Goal: Navigation & Orientation: Find specific page/section

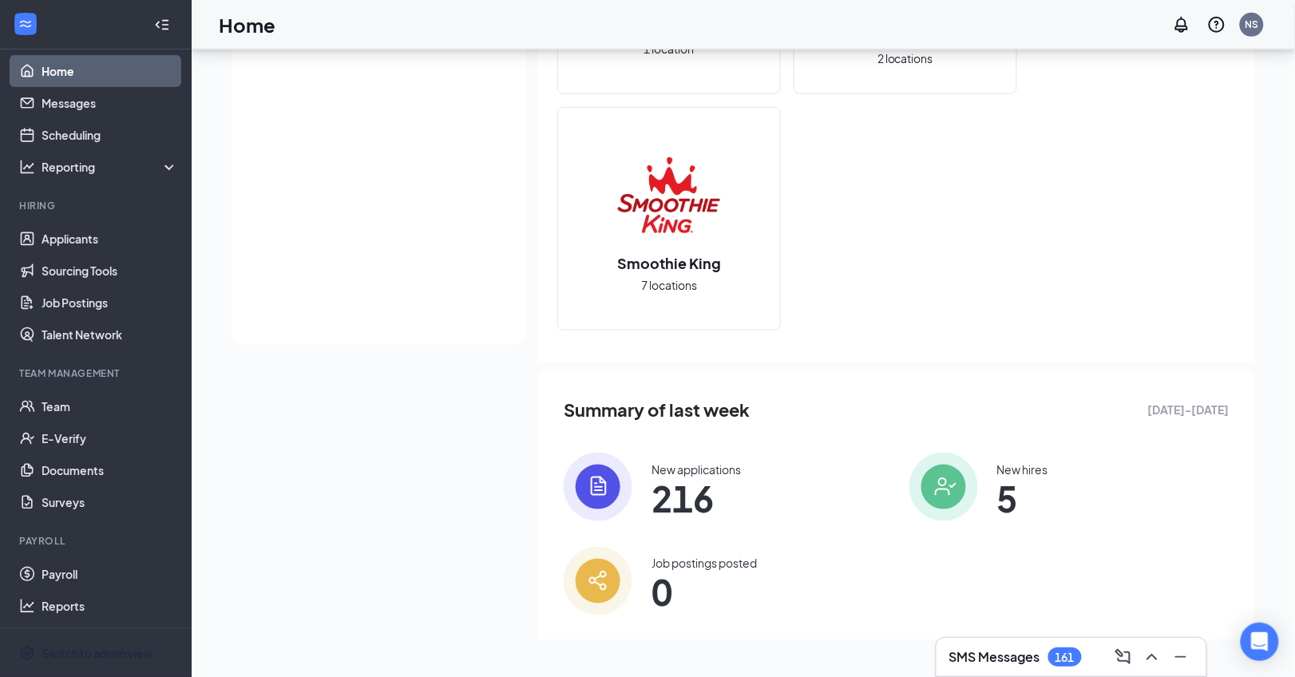
scroll to position [307, 0]
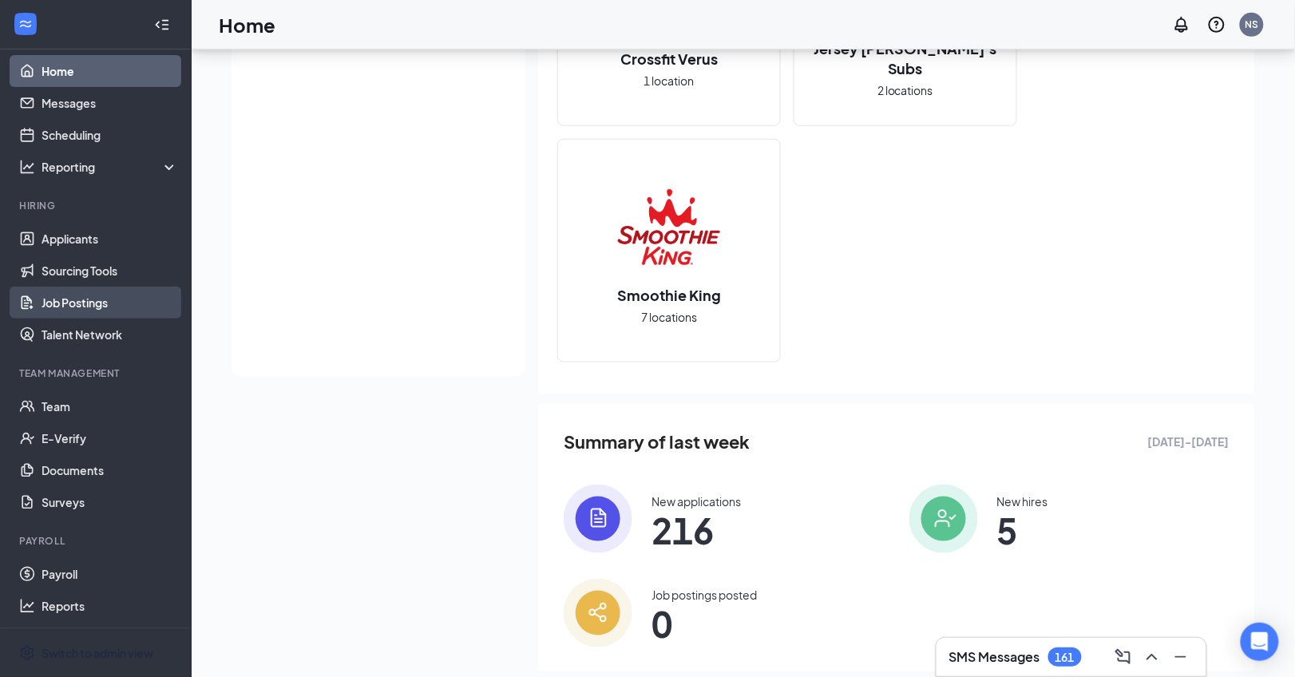
click at [106, 298] on link "Job Postings" at bounding box center [110, 303] width 137 height 32
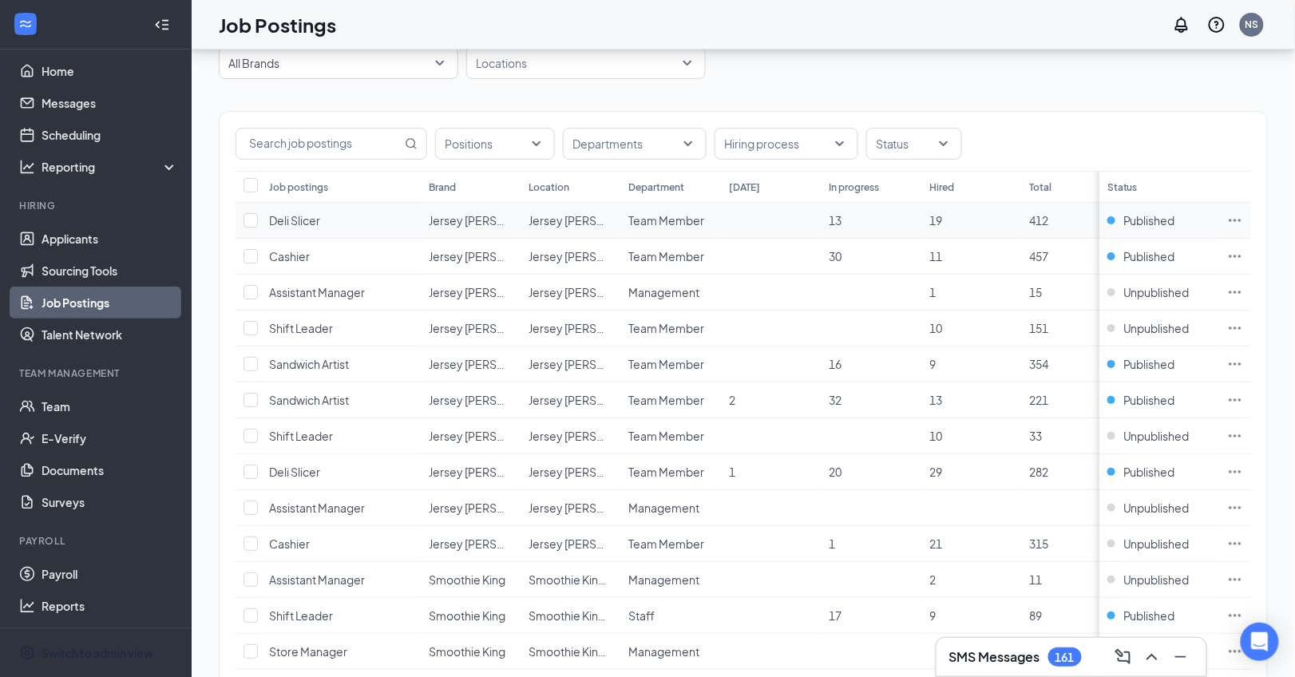
scroll to position [71, 0]
click at [113, 172] on div "Reporting" at bounding box center [110, 167] width 137 height 16
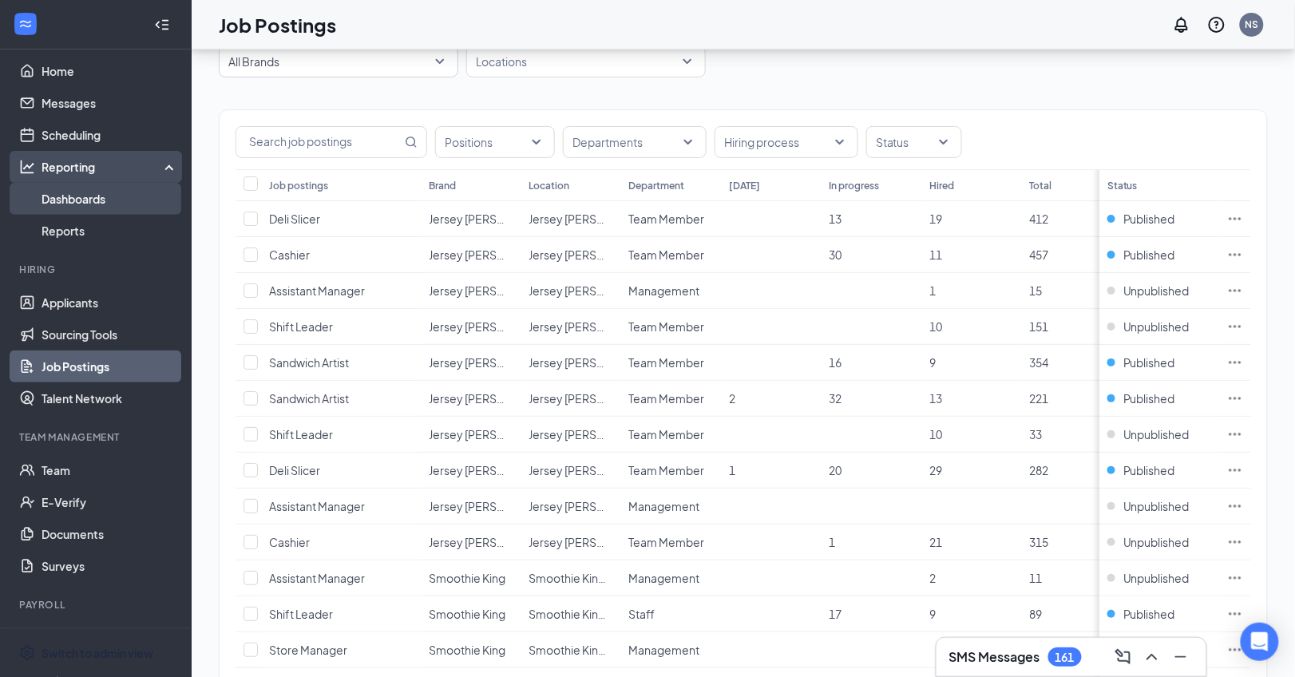
click at [118, 208] on link "Dashboards" at bounding box center [110, 199] width 137 height 32
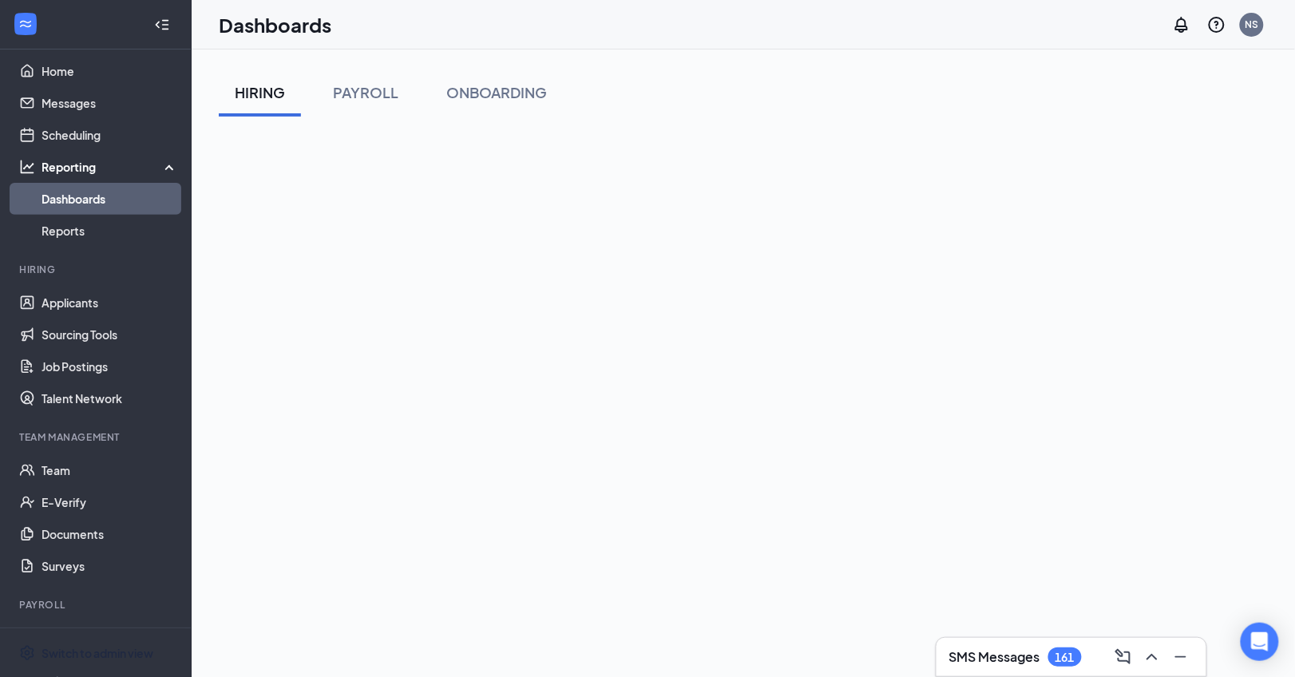
click at [207, 329] on div "HIRING PAYROLL ONBOARDING" at bounding box center [744, 441] width 1104 height 783
click at [120, 333] on link "Sourcing Tools" at bounding box center [110, 335] width 137 height 32
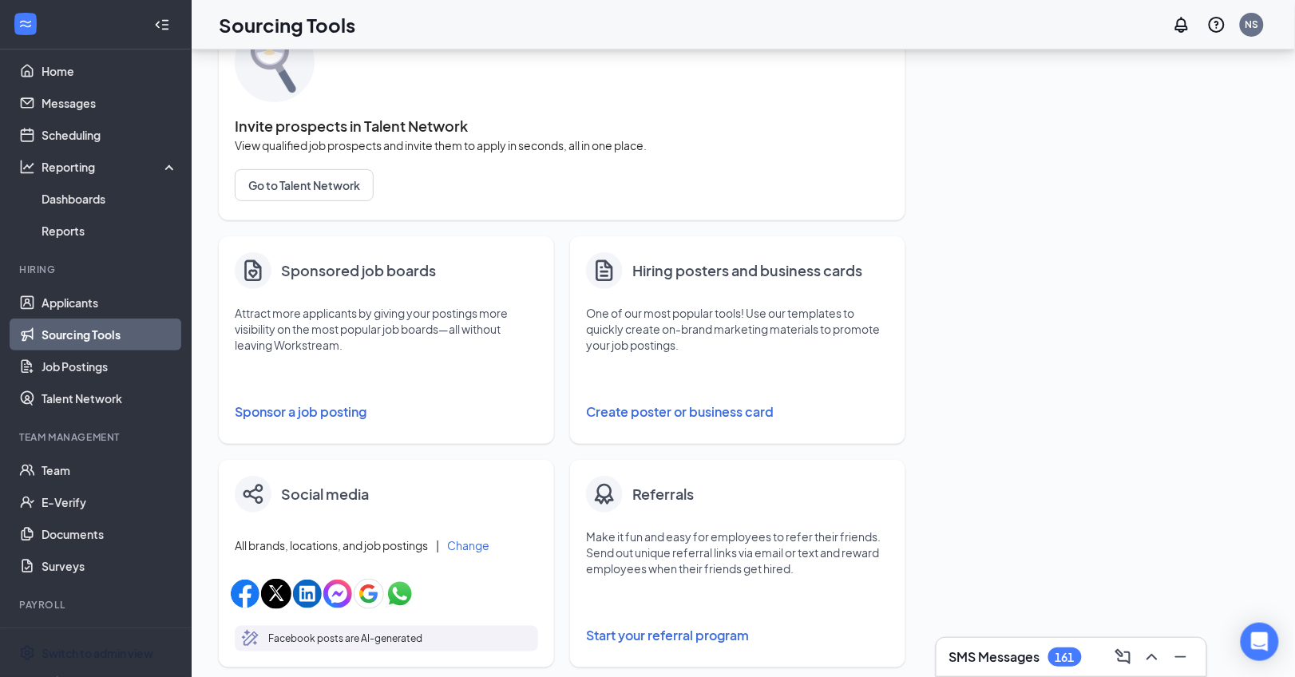
scroll to position [109, 0]
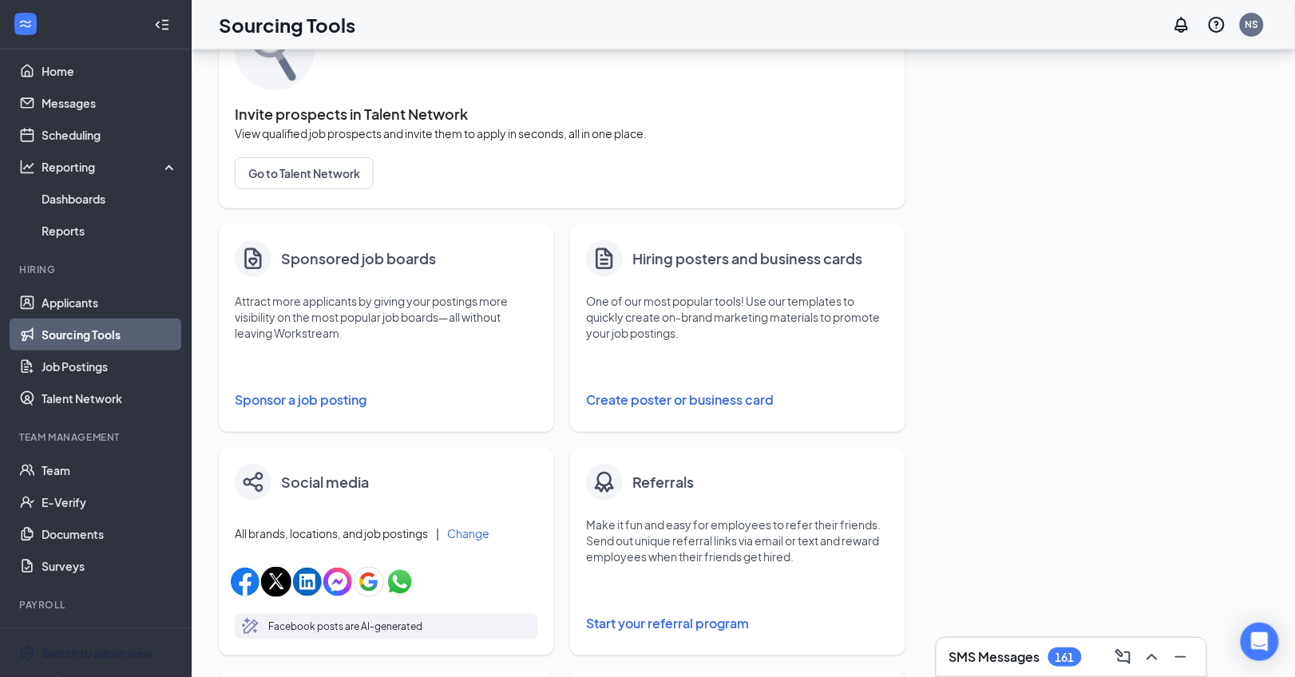
click at [660, 401] on button "Create poster or business card" at bounding box center [737, 400] width 303 height 32
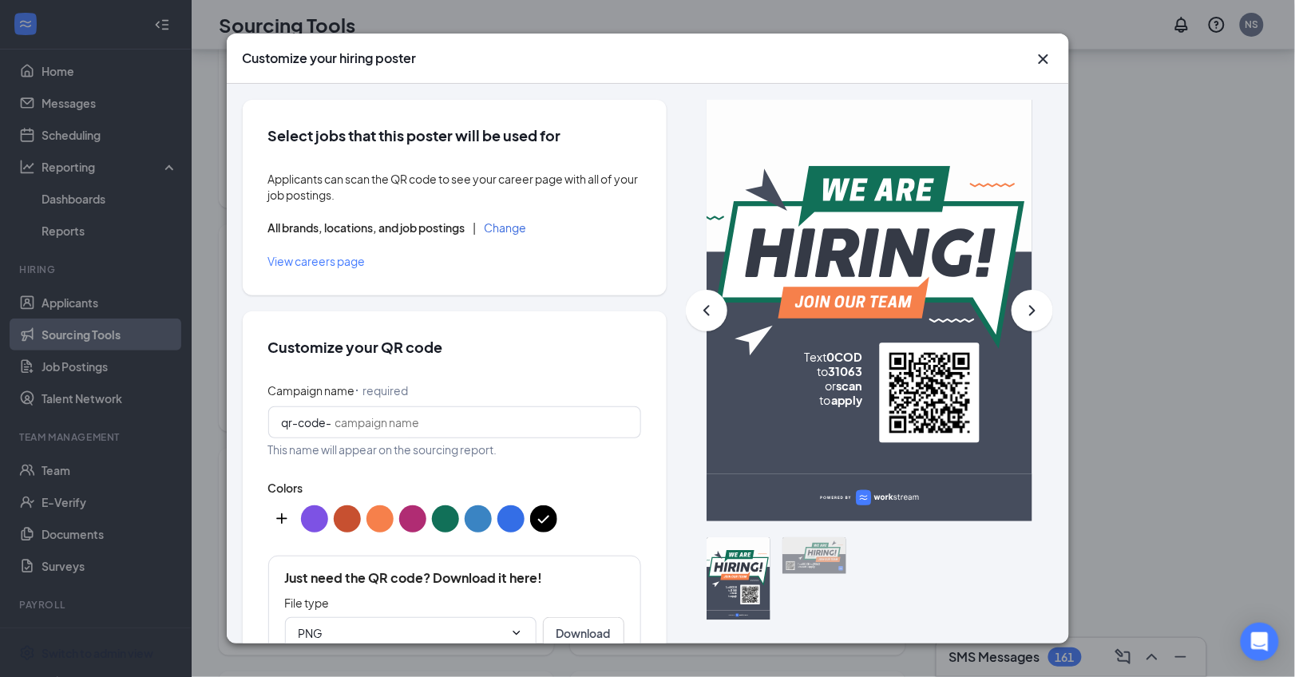
click at [1179, 510] on div "Customize your hiring poster Select jobs that this poster will be used for Appl…" at bounding box center [647, 338] width 1295 height 677
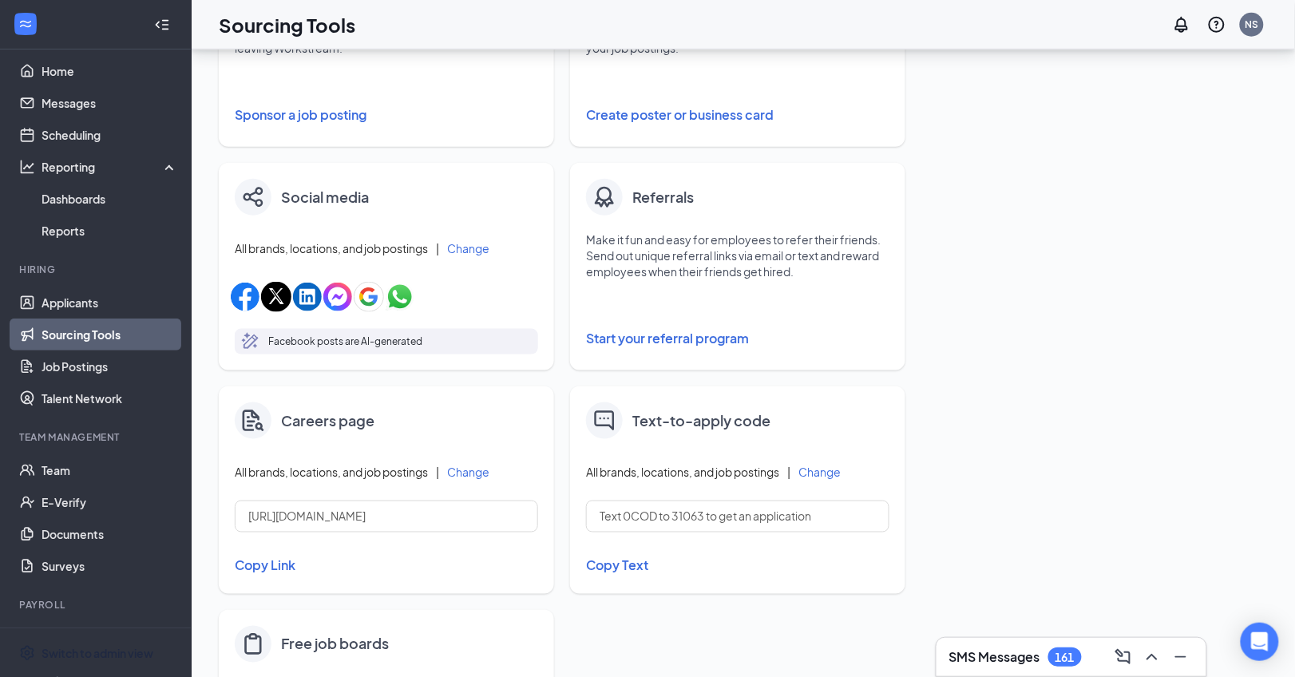
scroll to position [408, 0]
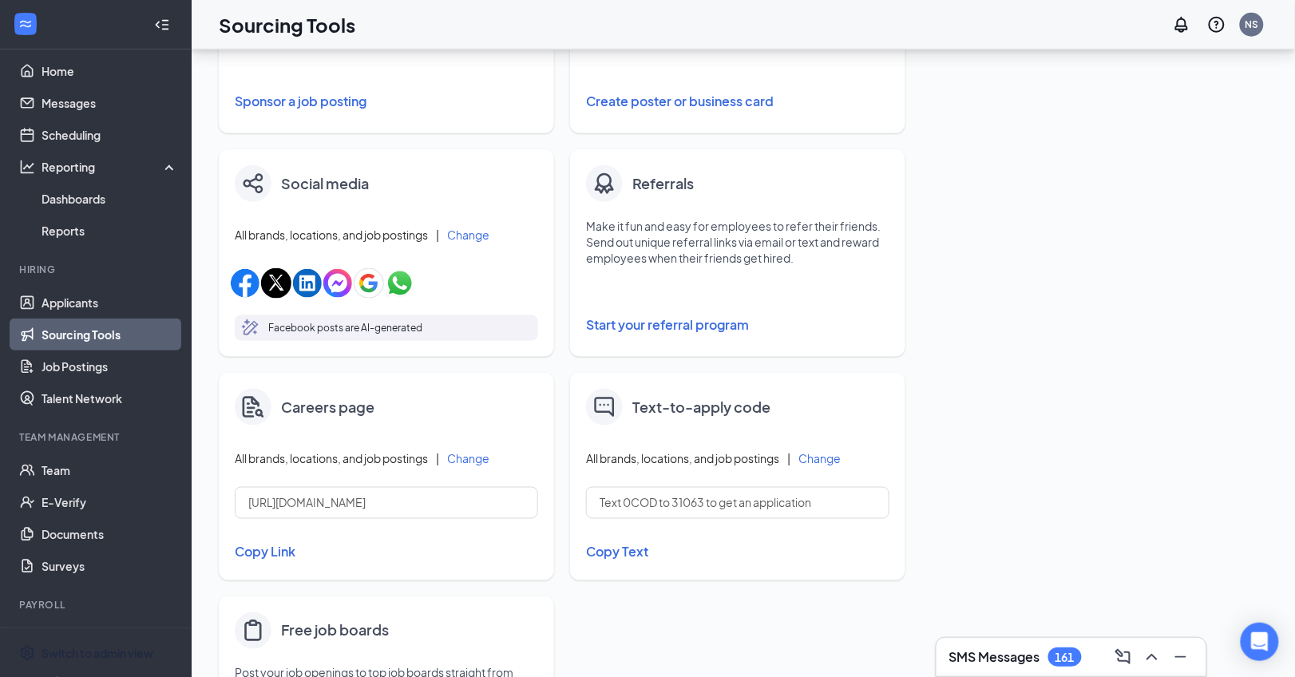
click at [274, 555] on button "Copy Link" at bounding box center [386, 552] width 303 height 27
click at [123, 367] on link "Job Postings" at bounding box center [110, 367] width 137 height 32
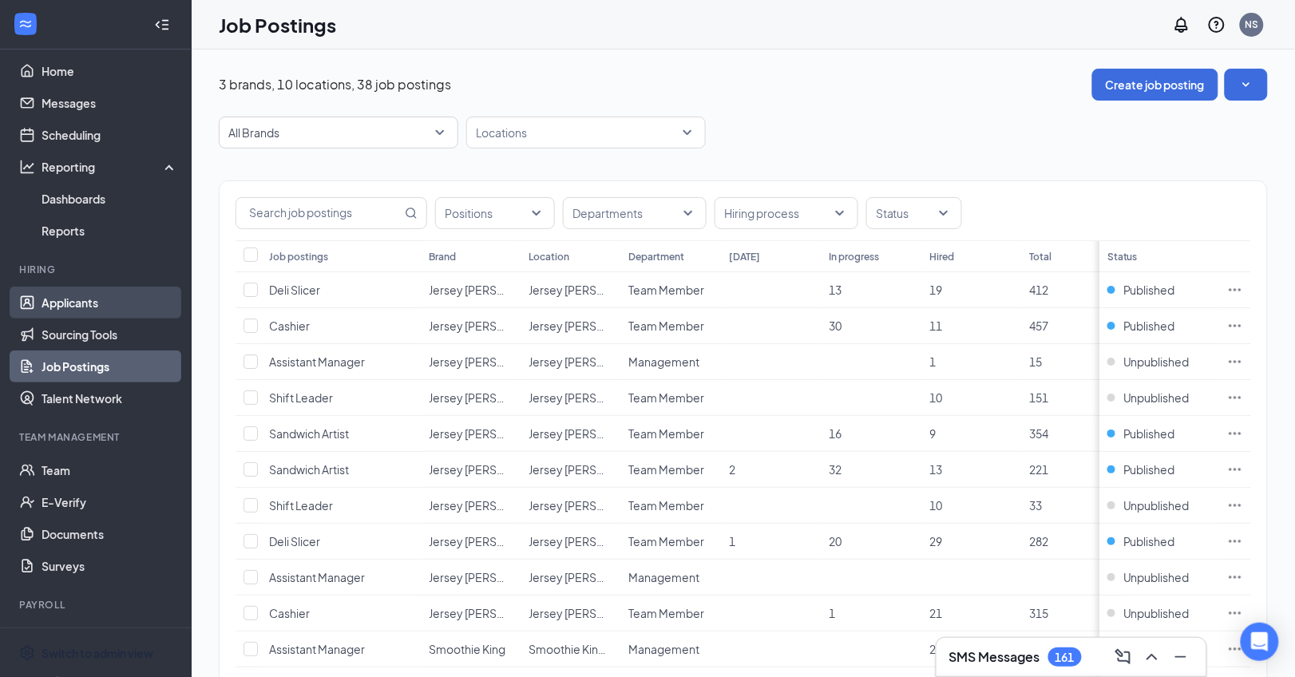
click at [74, 292] on link "Applicants" at bounding box center [110, 303] width 137 height 32
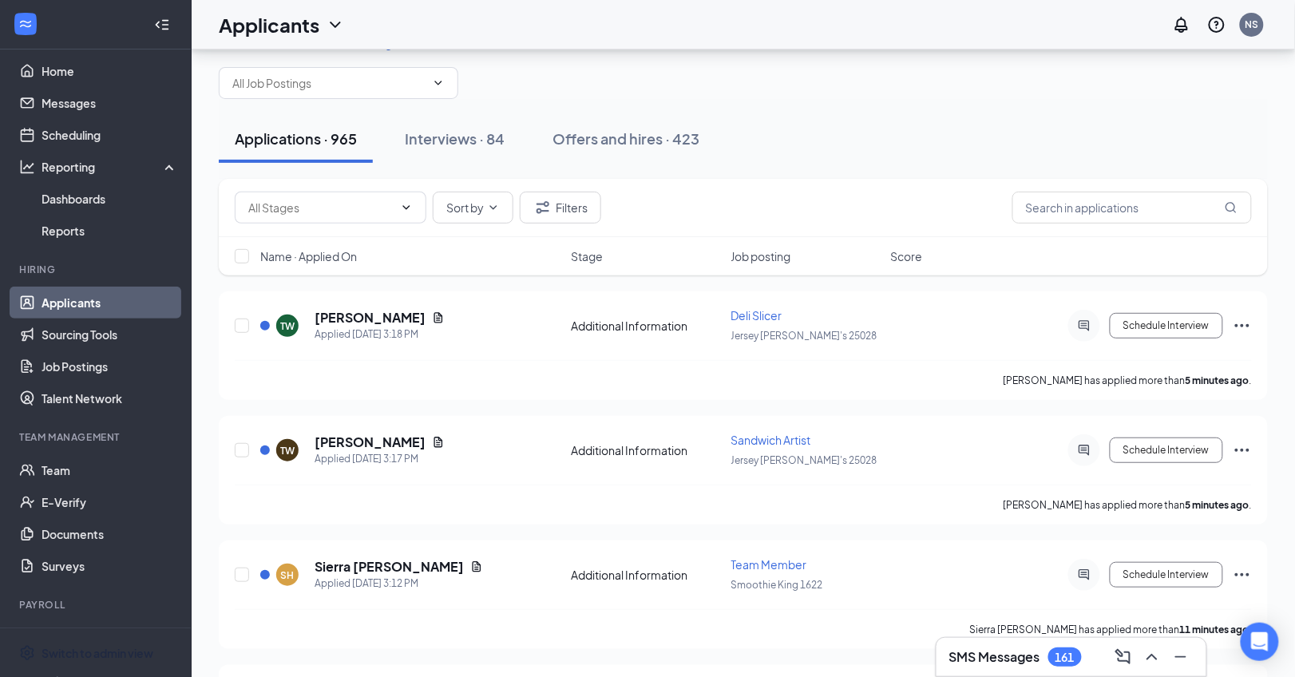
scroll to position [48, 0]
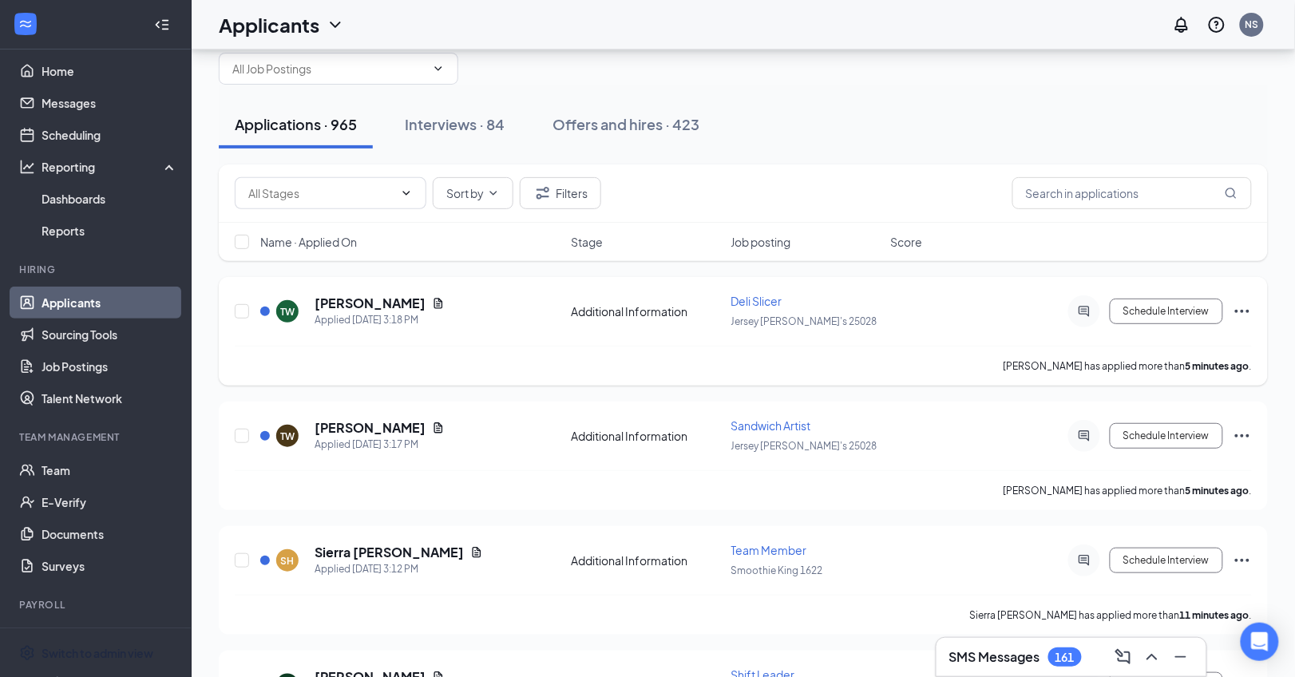
click at [426, 302] on h5 "[PERSON_NAME]" at bounding box center [370, 304] width 111 height 18
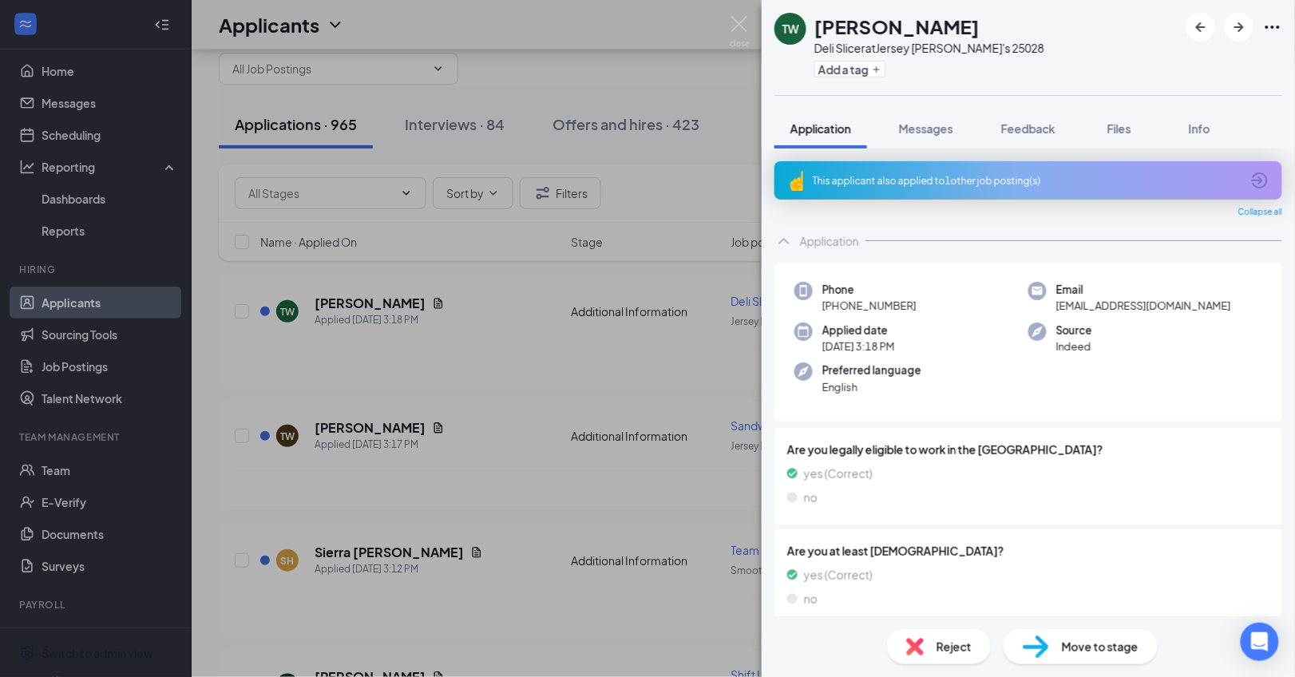
click at [1078, 348] on span "Indeed" at bounding box center [1074, 347] width 36 height 16
click at [937, 134] on span "Messages" at bounding box center [926, 128] width 54 height 14
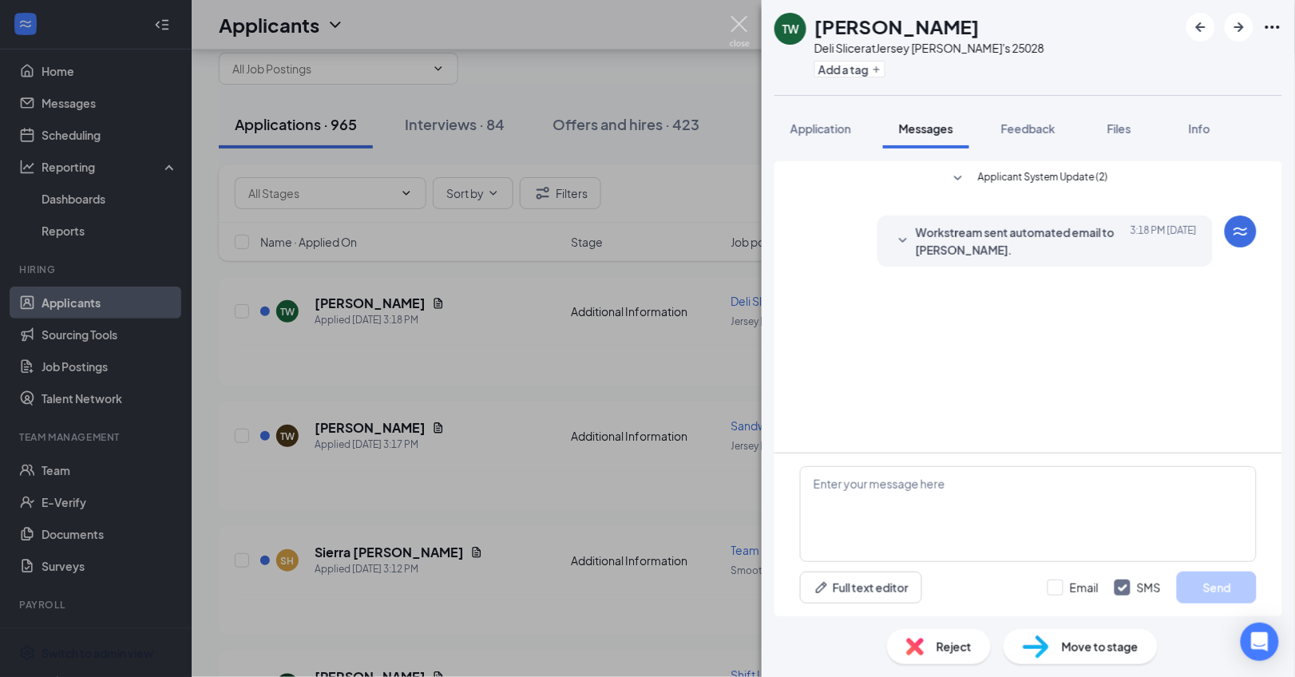
click at [742, 31] on img at bounding box center [740, 31] width 20 height 31
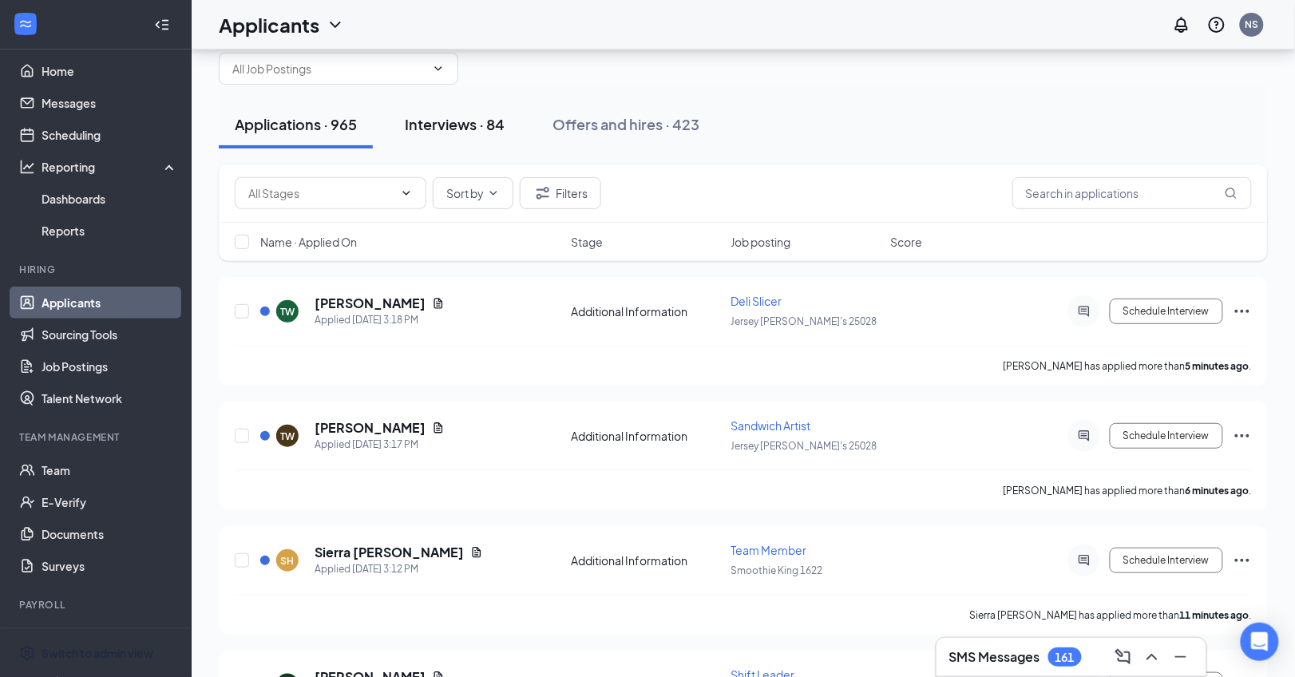
click at [503, 117] on div "Interviews · 84" at bounding box center [455, 124] width 100 height 20
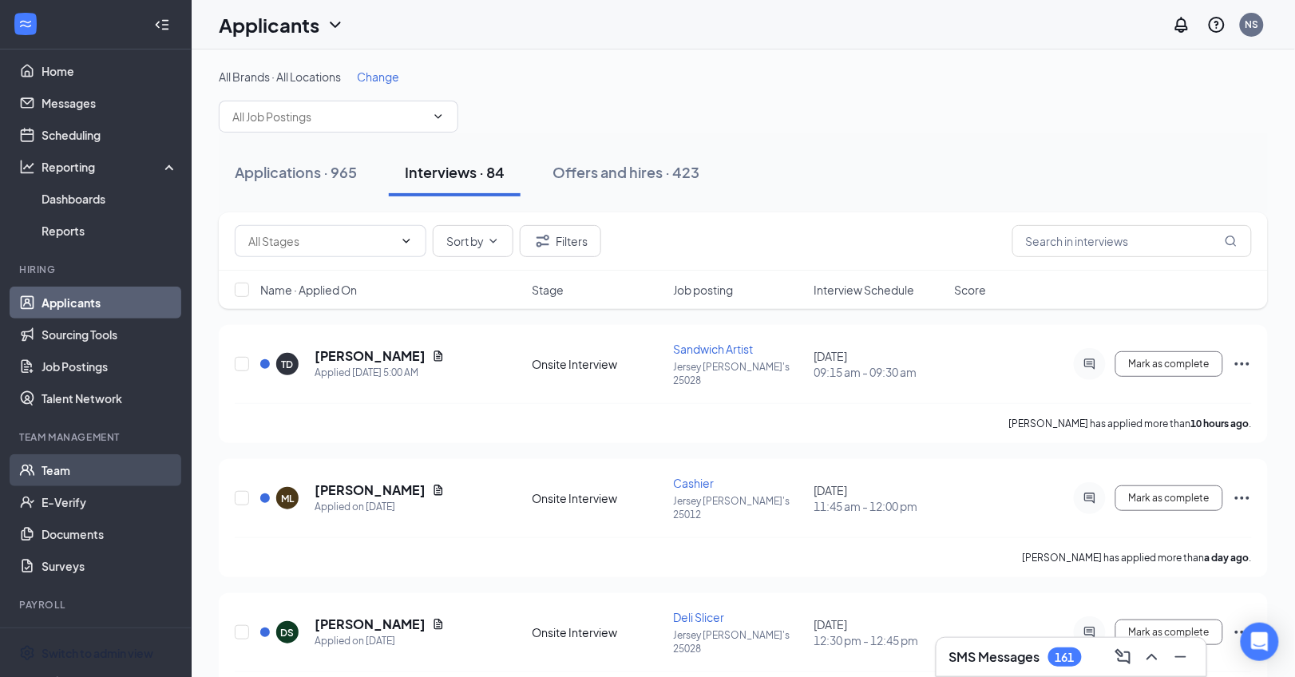
click at [66, 473] on link "Team" at bounding box center [110, 470] width 137 height 32
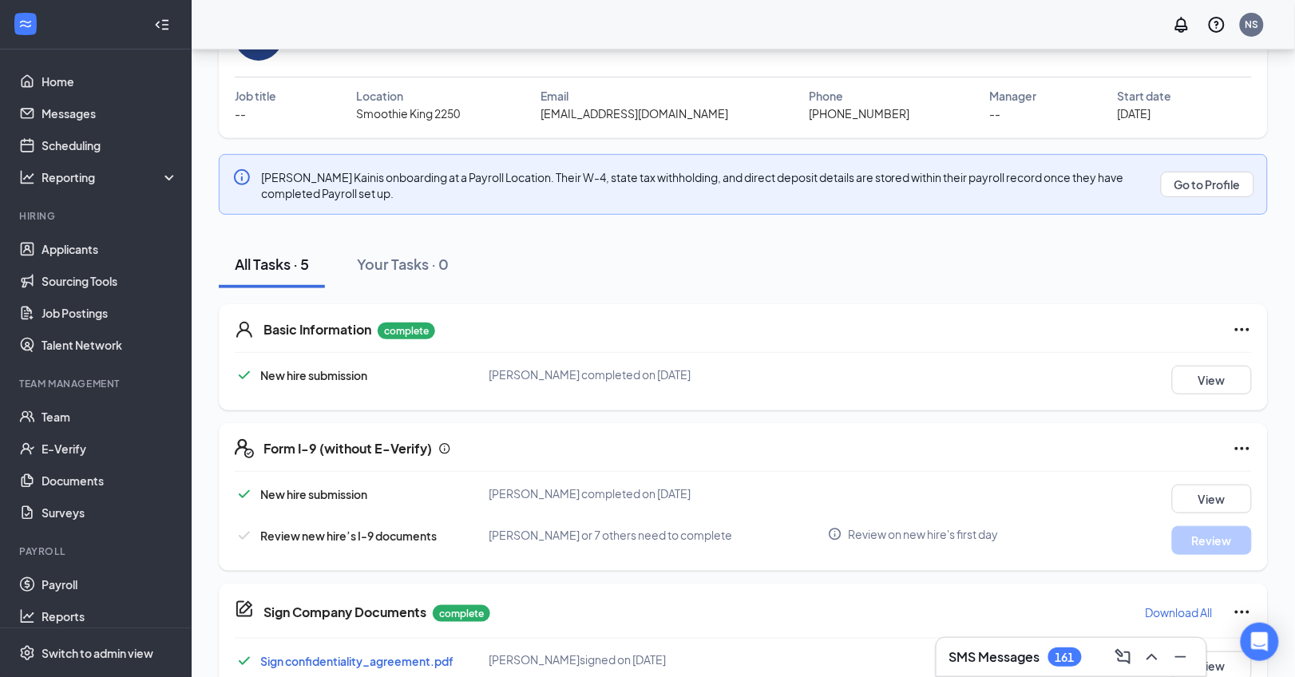
scroll to position [107, 0]
click at [81, 414] on link "Team" at bounding box center [110, 417] width 137 height 32
